Goal: Task Accomplishment & Management: Use online tool/utility

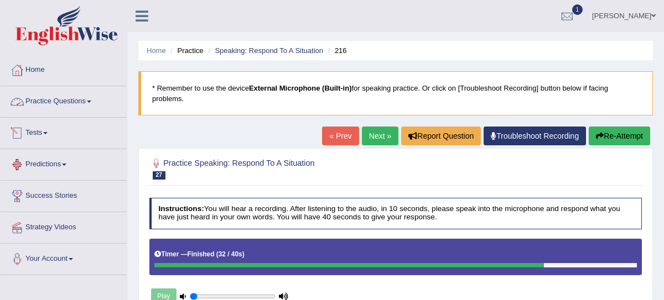
click at [44, 135] on link "Tests" at bounding box center [64, 132] width 126 height 28
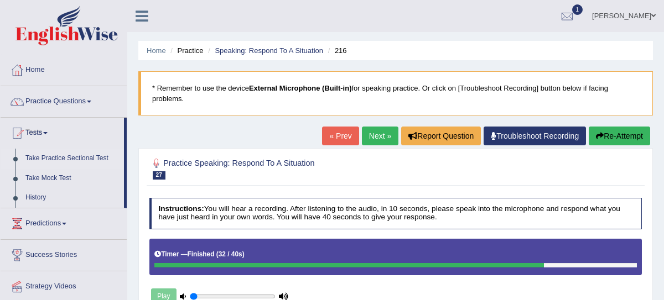
click at [51, 159] on link "Take Practice Sectional Test" at bounding box center [71, 159] width 103 height 20
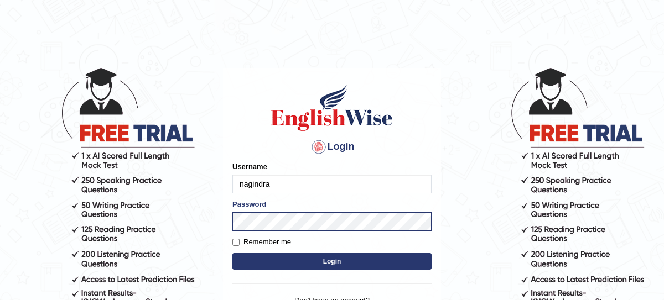
click at [315, 259] on button "Login" at bounding box center [331, 261] width 199 height 17
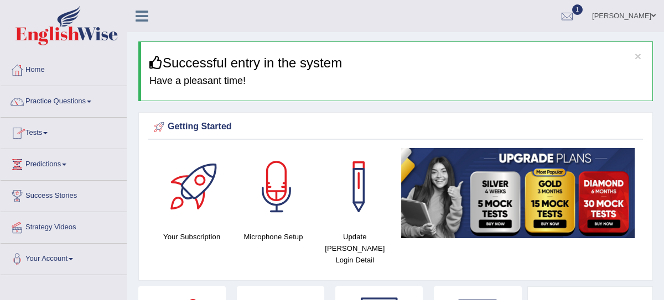
click at [53, 131] on link "Tests" at bounding box center [64, 132] width 126 height 28
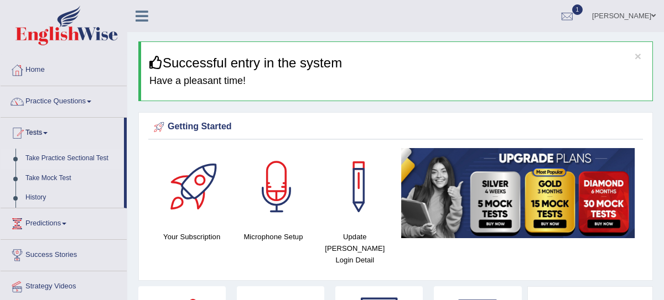
click at [63, 156] on link "Take Practice Sectional Test" at bounding box center [71, 159] width 103 height 20
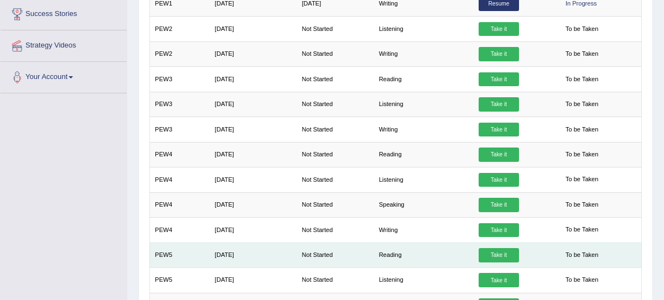
scroll to position [243, 0]
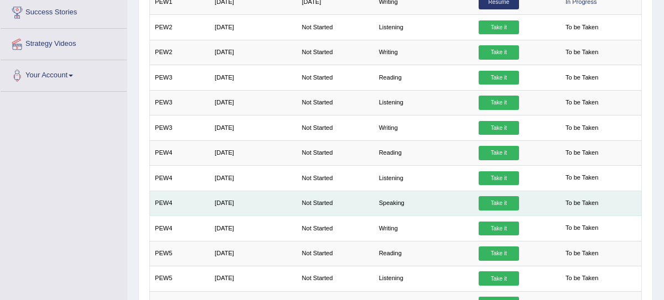
click at [506, 198] on link "Take it" at bounding box center [498, 203] width 40 height 14
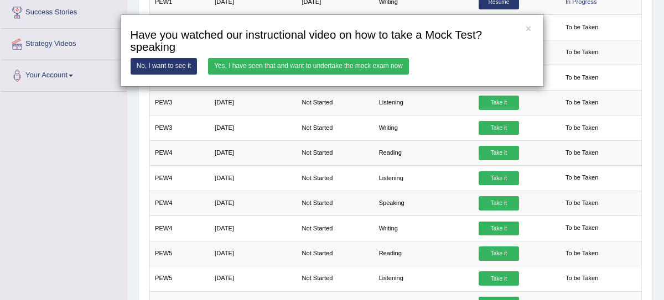
click at [346, 60] on link "Yes, I have seen that and want to undertake the mock exam now" at bounding box center [308, 66] width 201 height 16
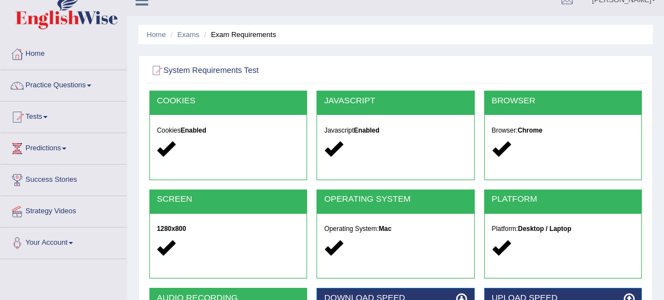
scroll to position [177, 0]
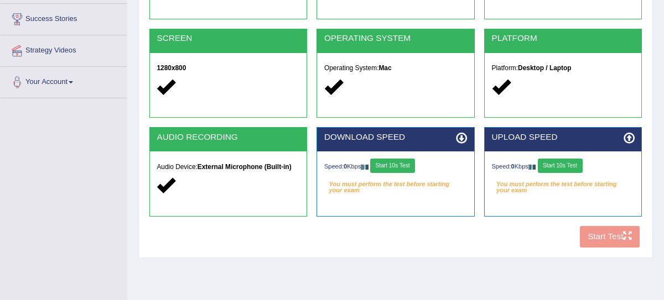
click at [402, 164] on button "Start 10s Test" at bounding box center [392, 166] width 45 height 14
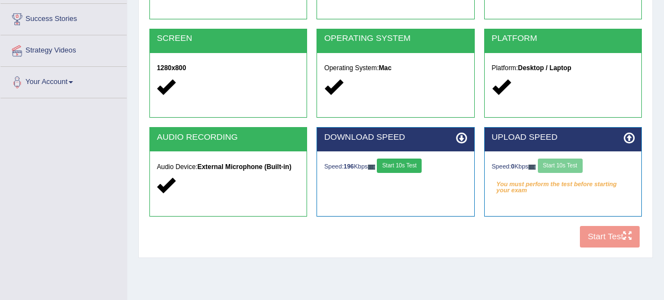
click at [566, 165] on div "Speed: 0 Kbps Start 10s Test" at bounding box center [563, 167] width 143 height 17
click at [564, 164] on div "Speed: 0 Kbps Start 10s Test" at bounding box center [563, 167] width 143 height 17
click at [559, 166] on button "Start 10s Test" at bounding box center [560, 166] width 45 height 14
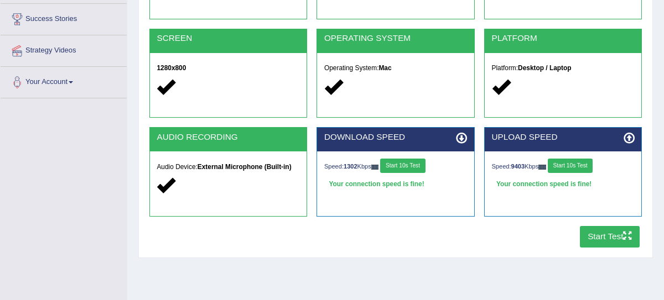
click at [617, 236] on button "Start Test" at bounding box center [610, 237] width 60 height 22
